Goal: Task Accomplishment & Management: Manage account settings

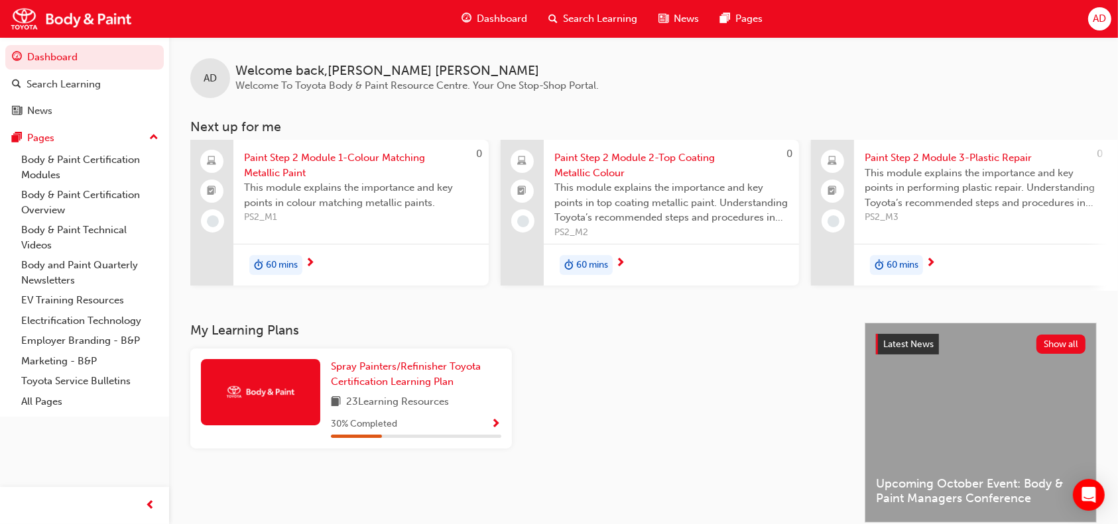
click at [664, 359] on div "Spray Painters/Refinisher Toyota Certification Learning Plan 23 Learning Resour…" at bounding box center [517, 404] width 664 height 111
click at [1093, 9] on div "AD" at bounding box center [1099, 18] width 23 height 23
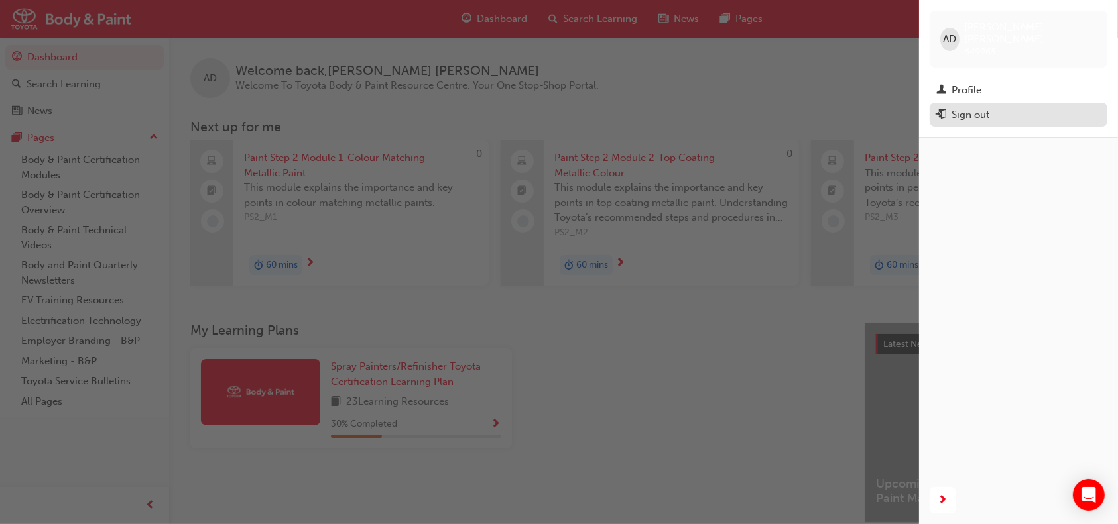
click at [968, 107] on div "Sign out" at bounding box center [970, 114] width 38 height 15
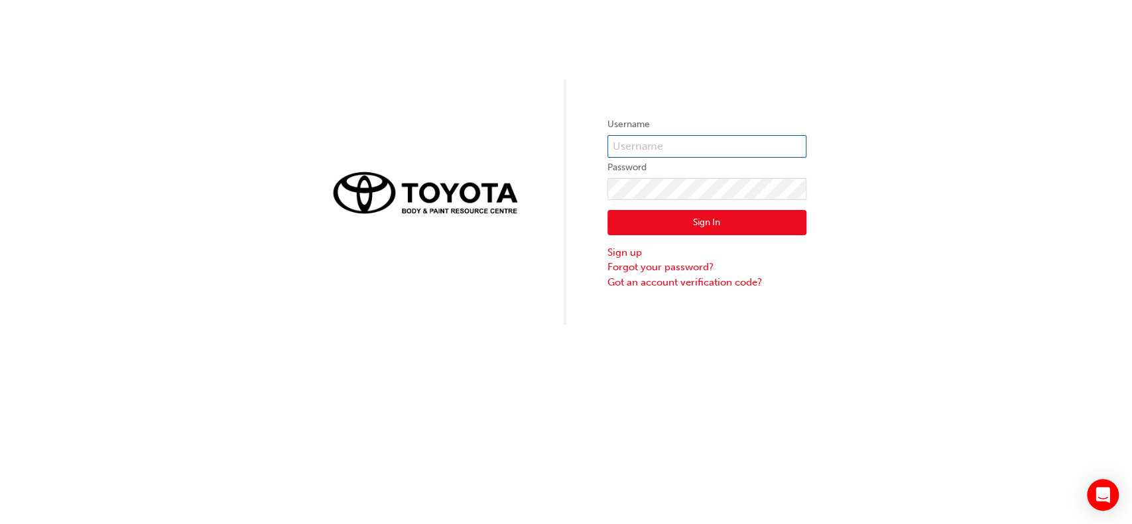
click at [638, 143] on input "text" at bounding box center [706, 146] width 199 height 23
type input "[PERSON_NAME][EMAIL_ADDRESS][DOMAIN_NAME]"
click button "Sign In" at bounding box center [706, 222] width 199 height 25
